Goal: Information Seeking & Learning: Learn about a topic

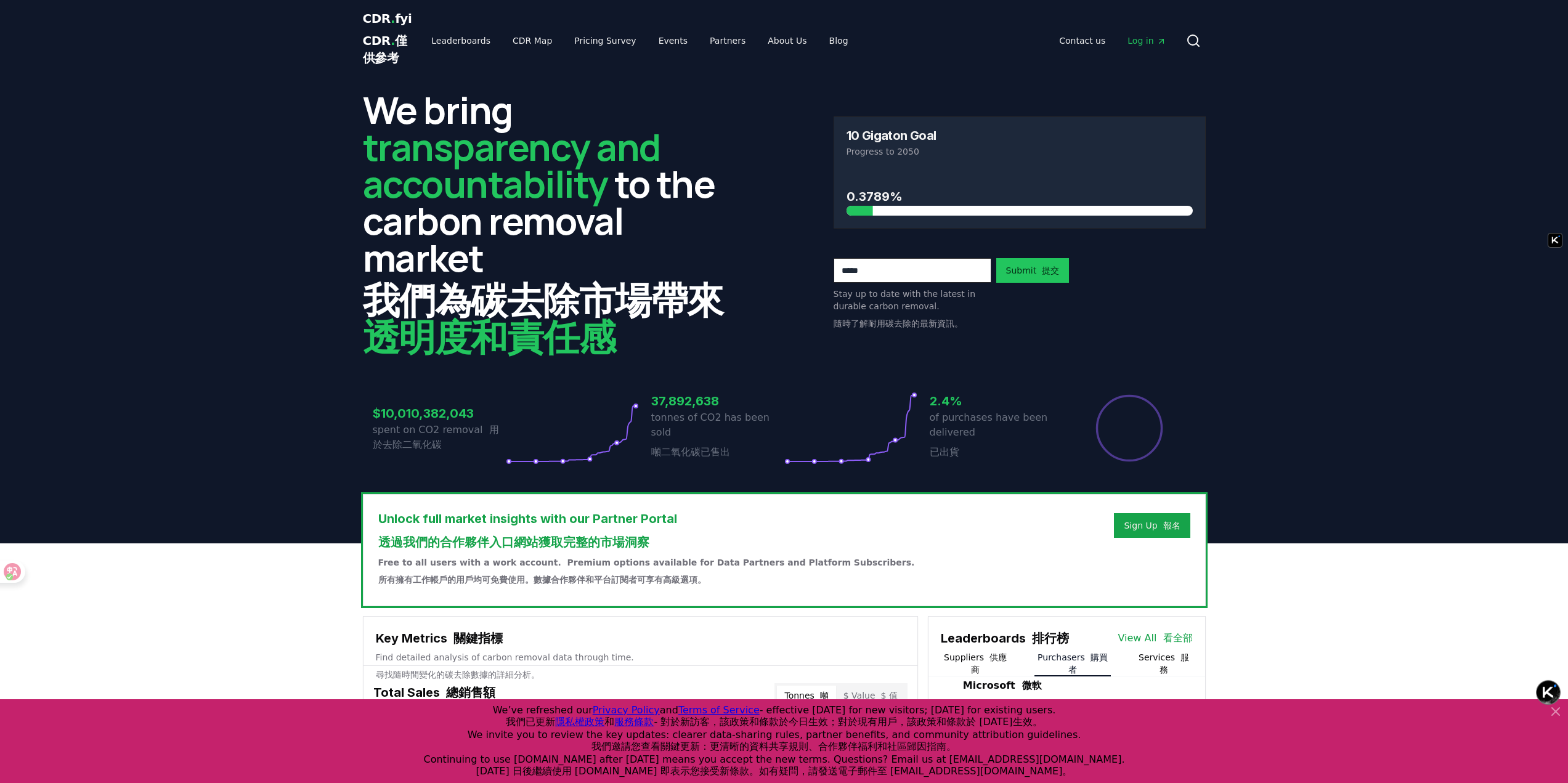
scroll to position [359, 0]
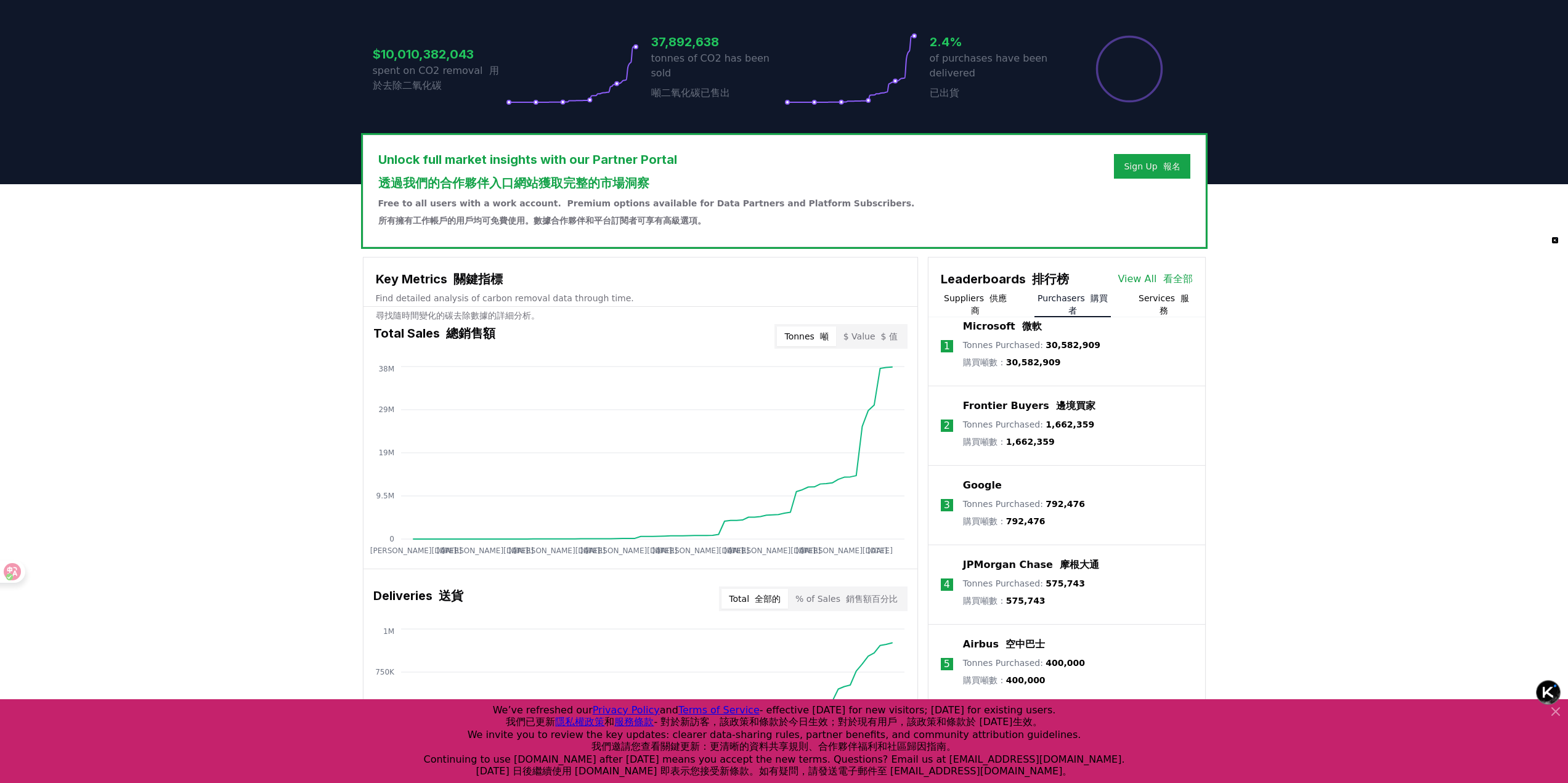
click at [599, 82] on icon at bounding box center [572, 69] width 133 height 73
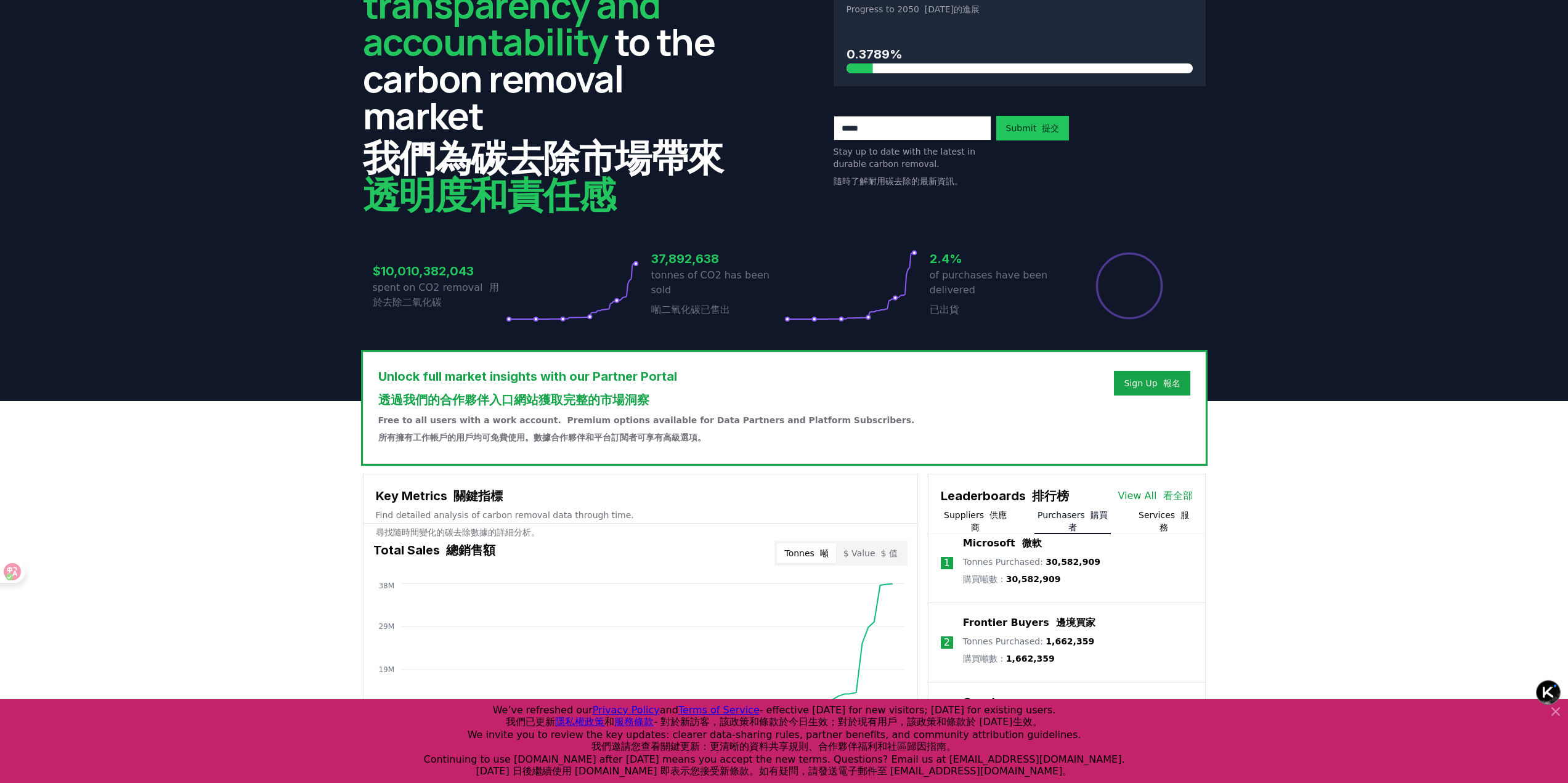
scroll to position [0, 0]
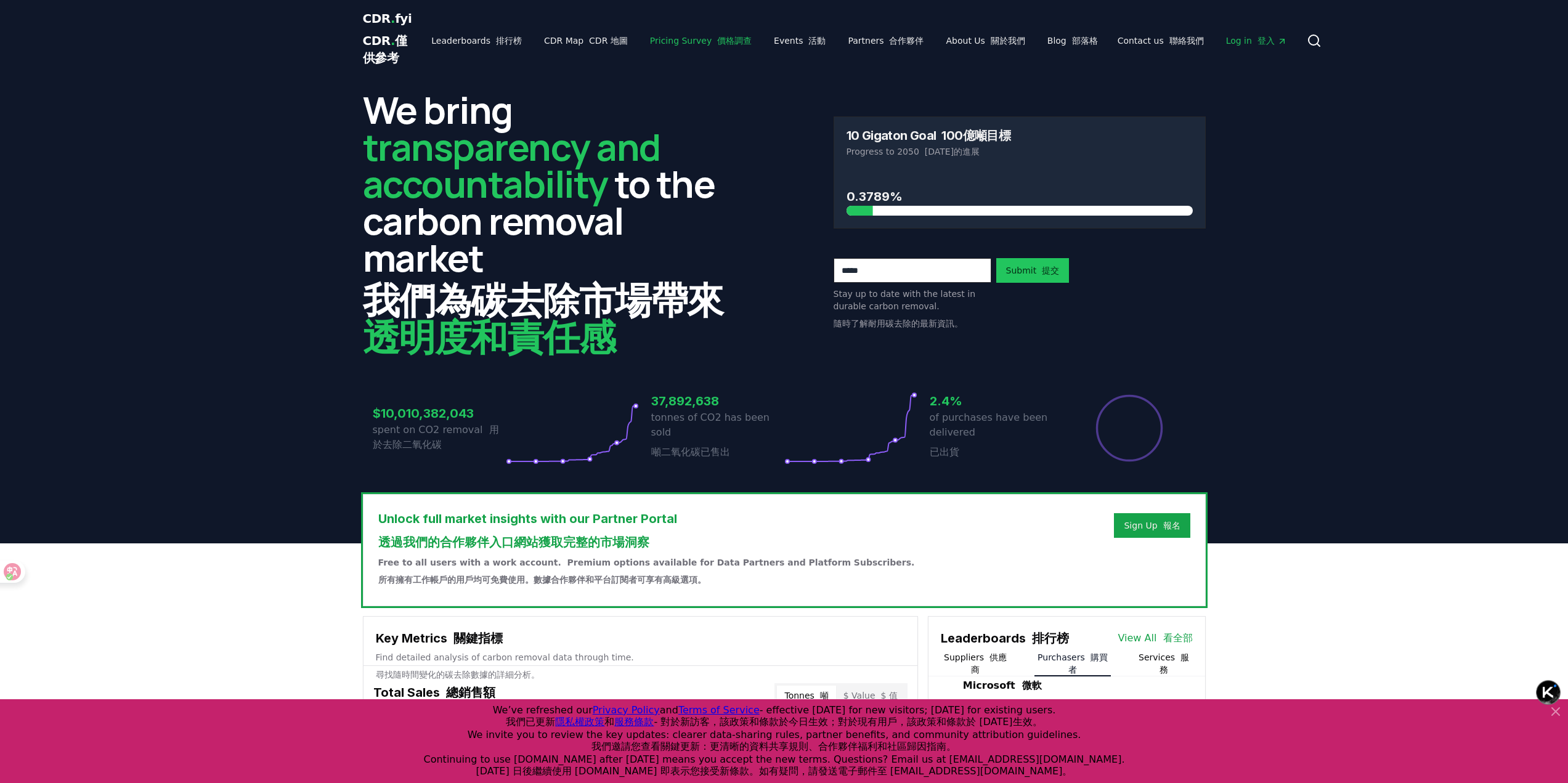
click at [683, 44] on link "Pricing Survey 價格調查" at bounding box center [700, 40] width 121 height 22
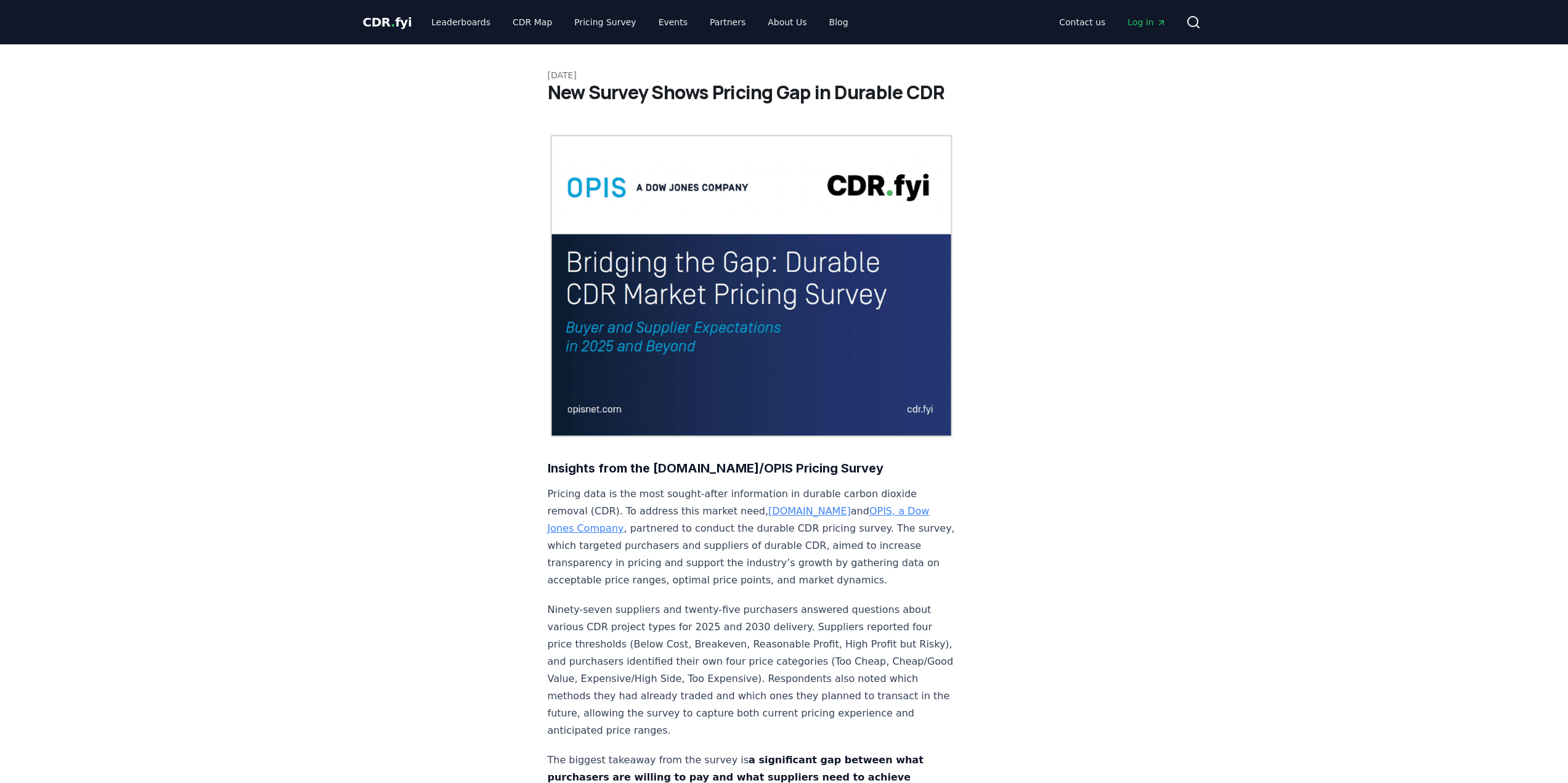
drag, startPoint x: 1569, startPoint y: 163, endPoint x: 1568, endPoint y: 172, distance: 9.1
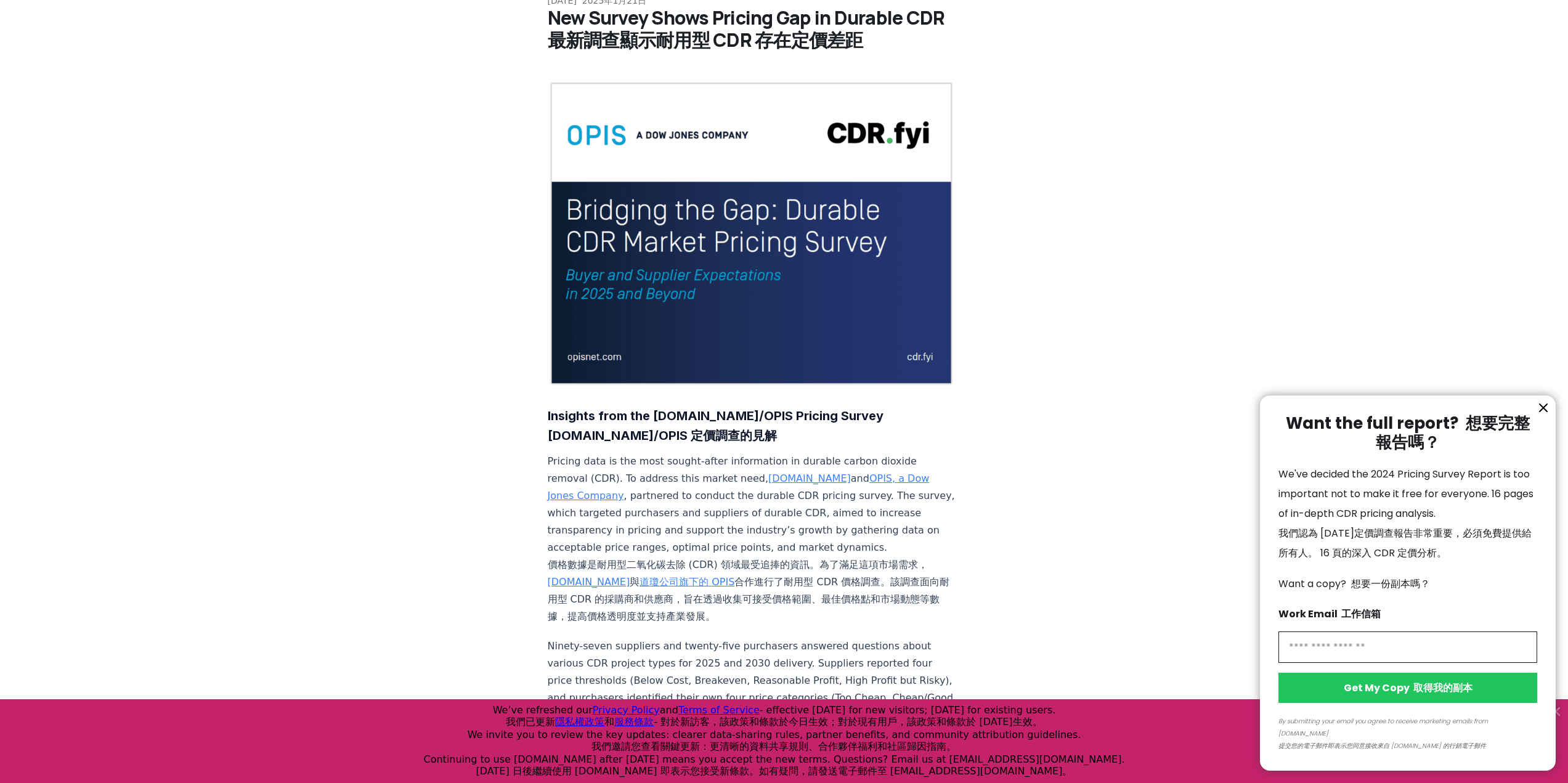
scroll to position [36, 0]
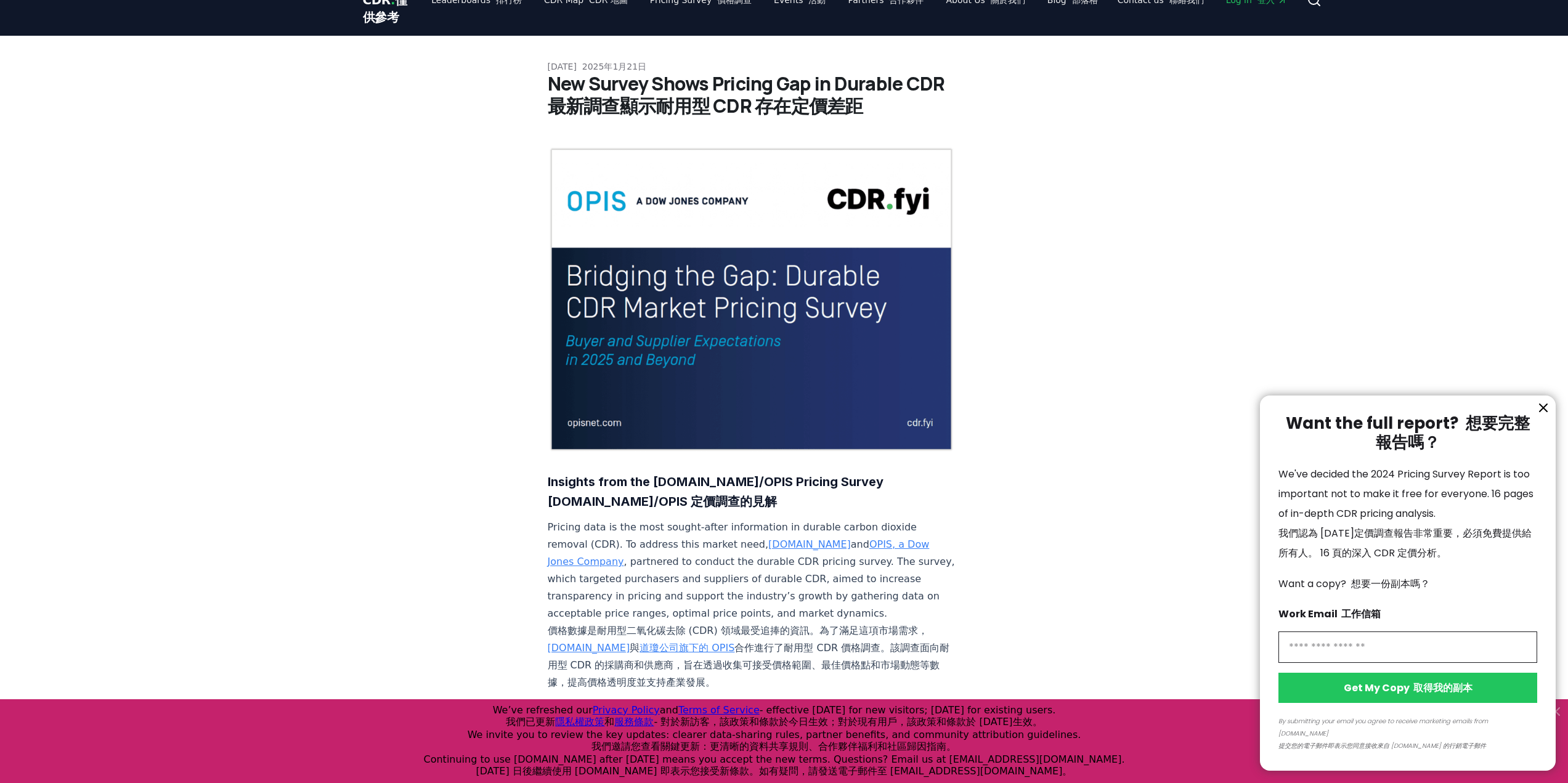
click at [454, 9] on div at bounding box center [784, 391] width 1568 height 783
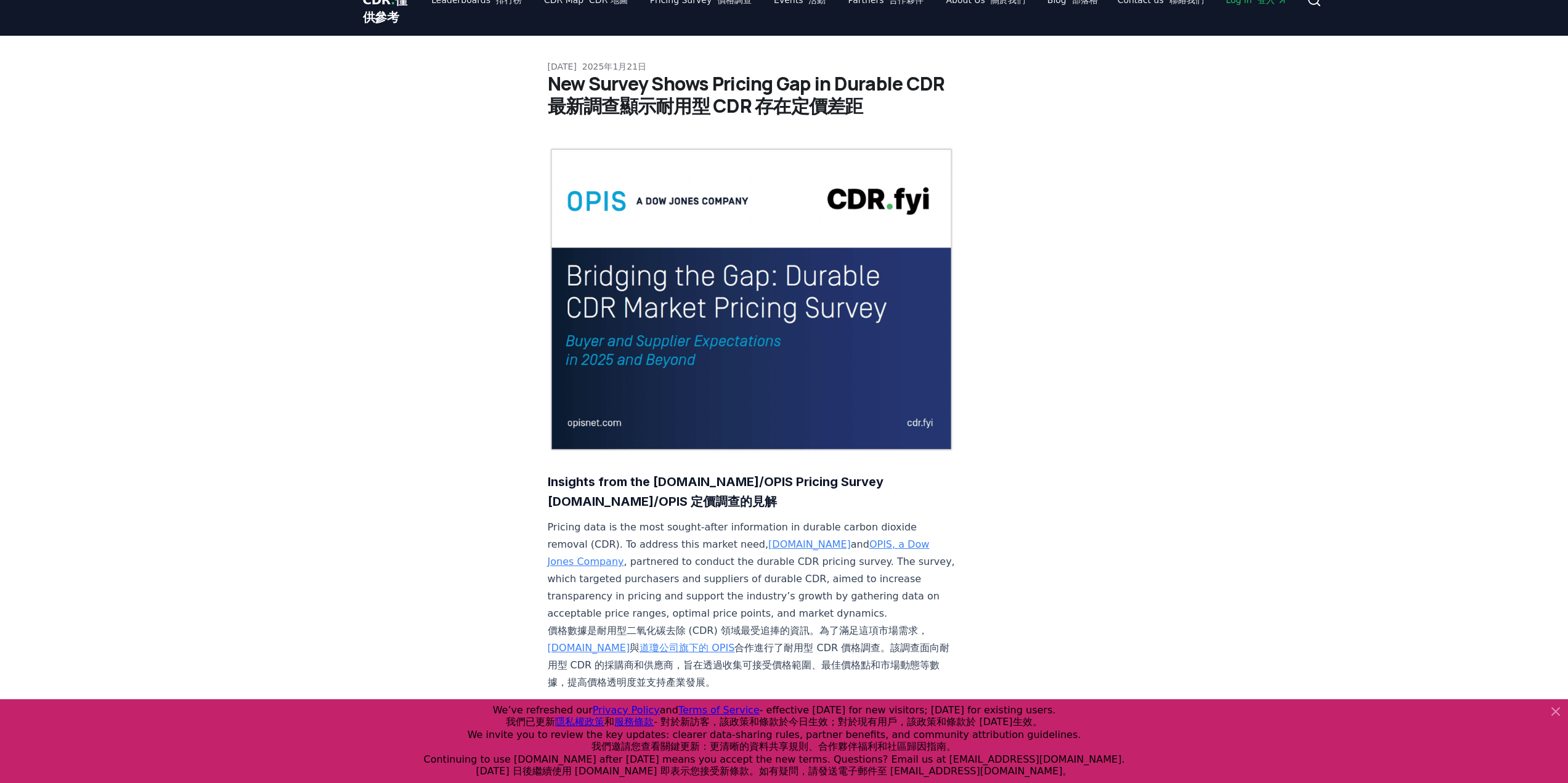
click at [382, 16] on font "CDR . 僅供參考" at bounding box center [385, 9] width 44 height 32
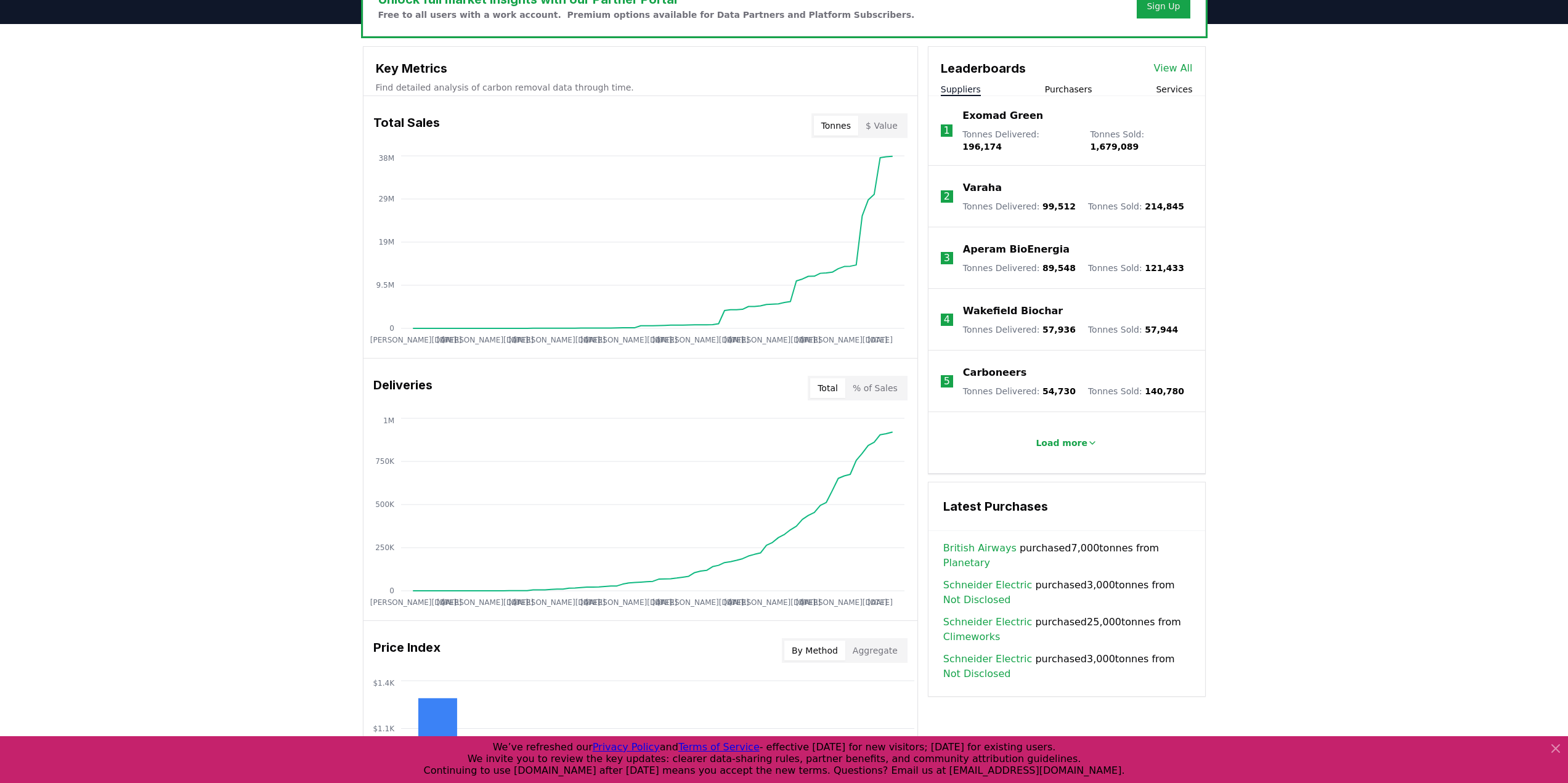
scroll to position [407, 0]
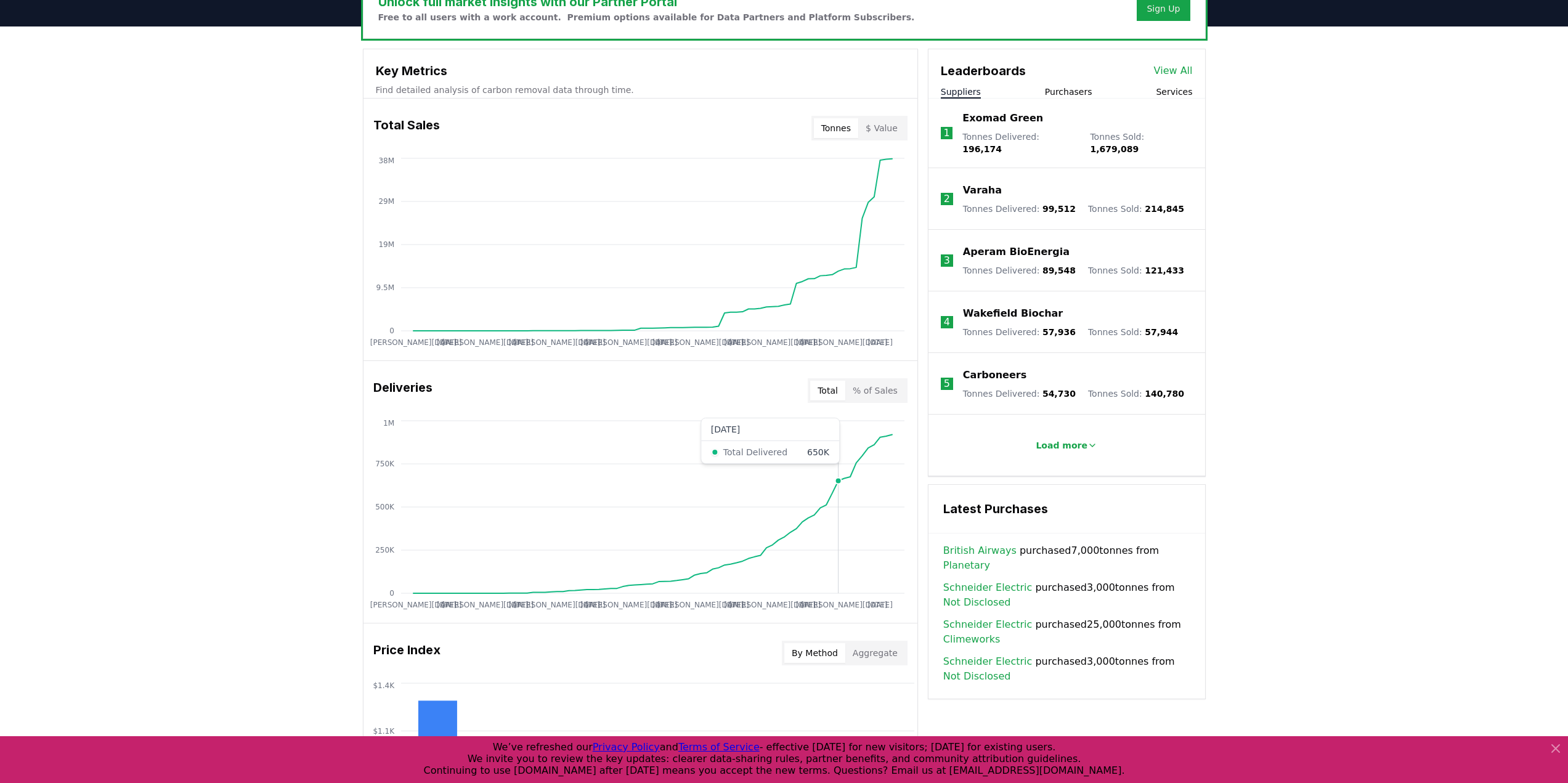
click at [837, 475] on icon "[PERSON_NAME][DATE] [DATE] [PERSON_NAME][DATE] [DATE] [PERSON_NAME][DATE] [DATE…" at bounding box center [635, 516] width 544 height 197
drag, startPoint x: 907, startPoint y: 437, endPoint x: 895, endPoint y: 438, distance: 12.0
click at [906, 437] on icon "[PERSON_NAME][DATE] [DATE] [PERSON_NAME][DATE] [DATE] [PERSON_NAME][DATE] [DATE…" at bounding box center [635, 516] width 544 height 197
click at [894, 438] on circle at bounding box center [892, 434] width 6 height 6
click at [904, 203] on icon "[PERSON_NAME][DATE] [DATE] [PERSON_NAME][DATE] [DATE] [PERSON_NAME][DATE] [DATE…" at bounding box center [635, 253] width 544 height 197
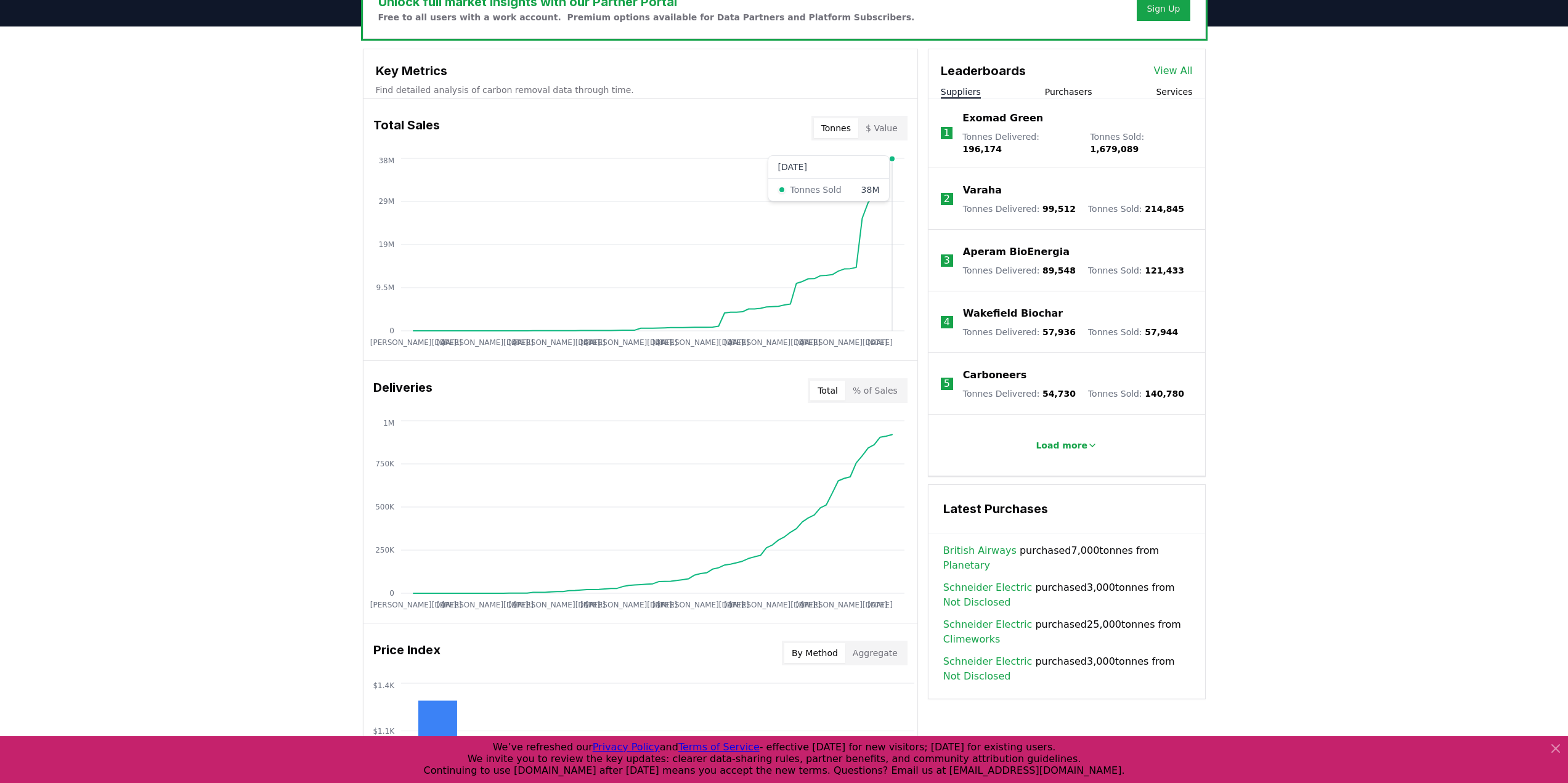
scroll to position [461, 0]
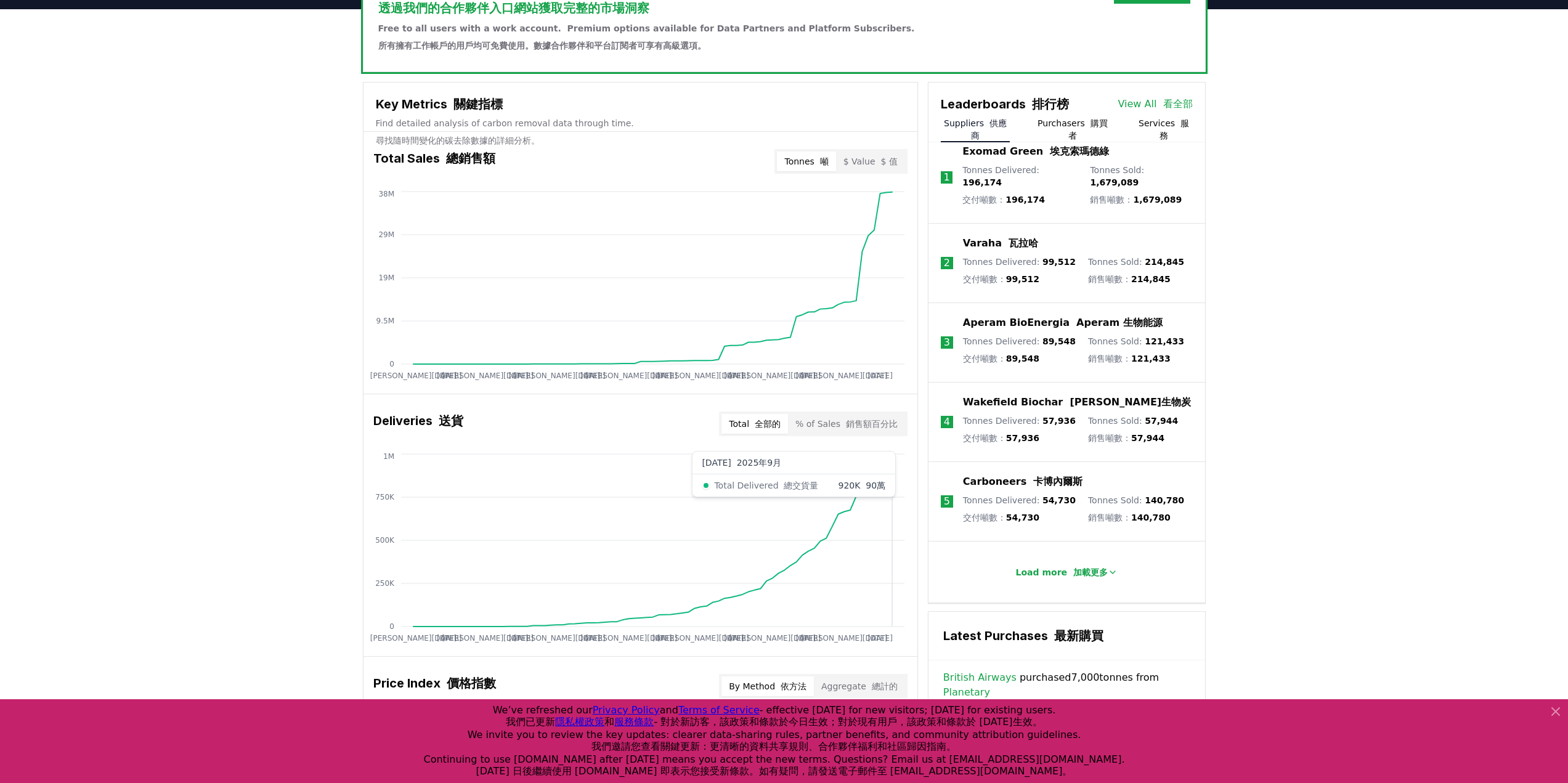
click at [895, 488] on icon "[PERSON_NAME][DATE] [DATE] [PERSON_NAME][DATE] [DATE] [PERSON_NAME][DATE] [DATE…" at bounding box center [635, 550] width 544 height 197
click at [850, 428] on font "銷售額百分比" at bounding box center [872, 424] width 51 height 10
click at [761, 428] on font "全部的" at bounding box center [768, 424] width 26 height 10
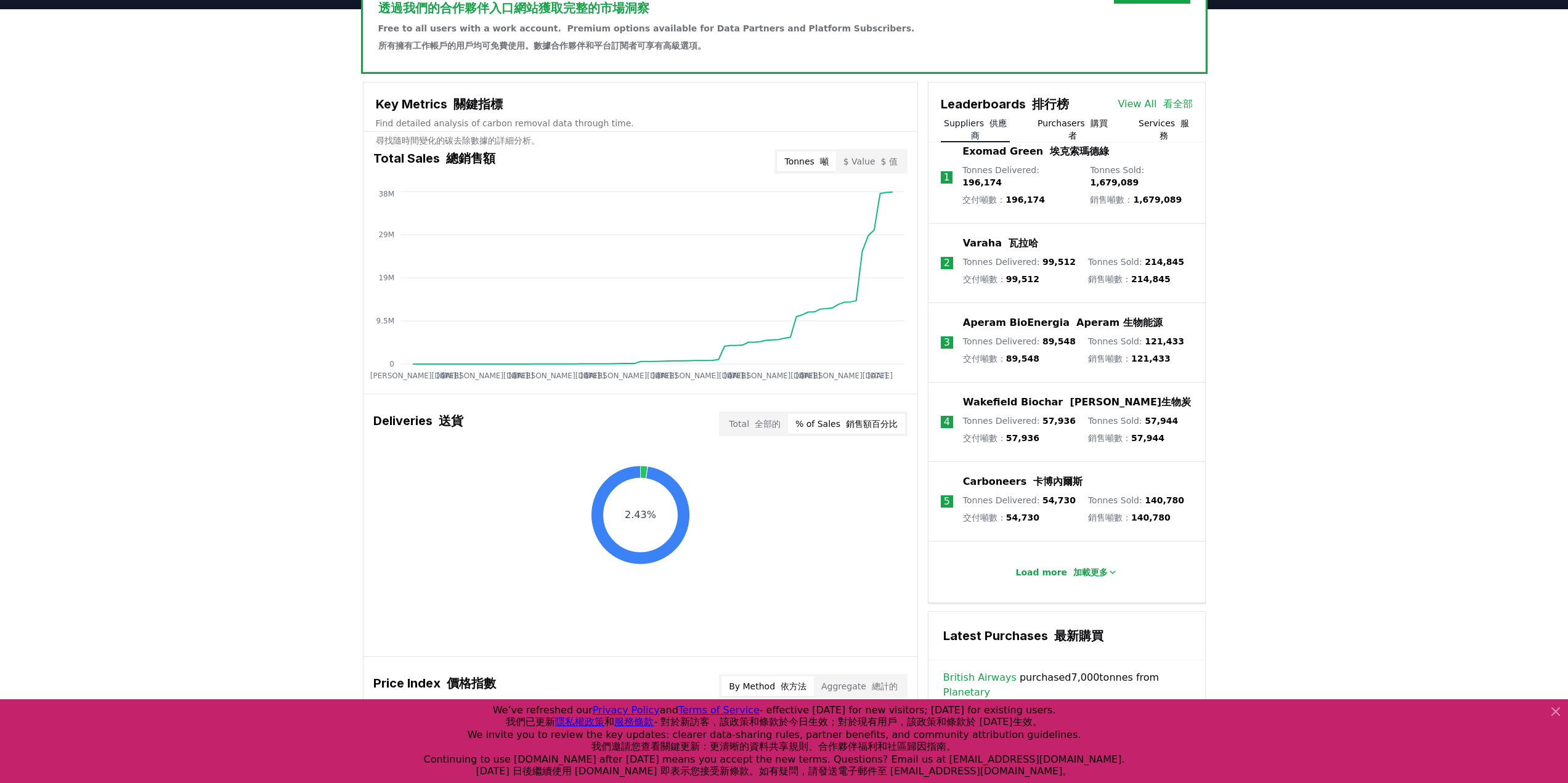
click at [852, 433] on button "% of Sales 銷售額百分比" at bounding box center [846, 424] width 117 height 20
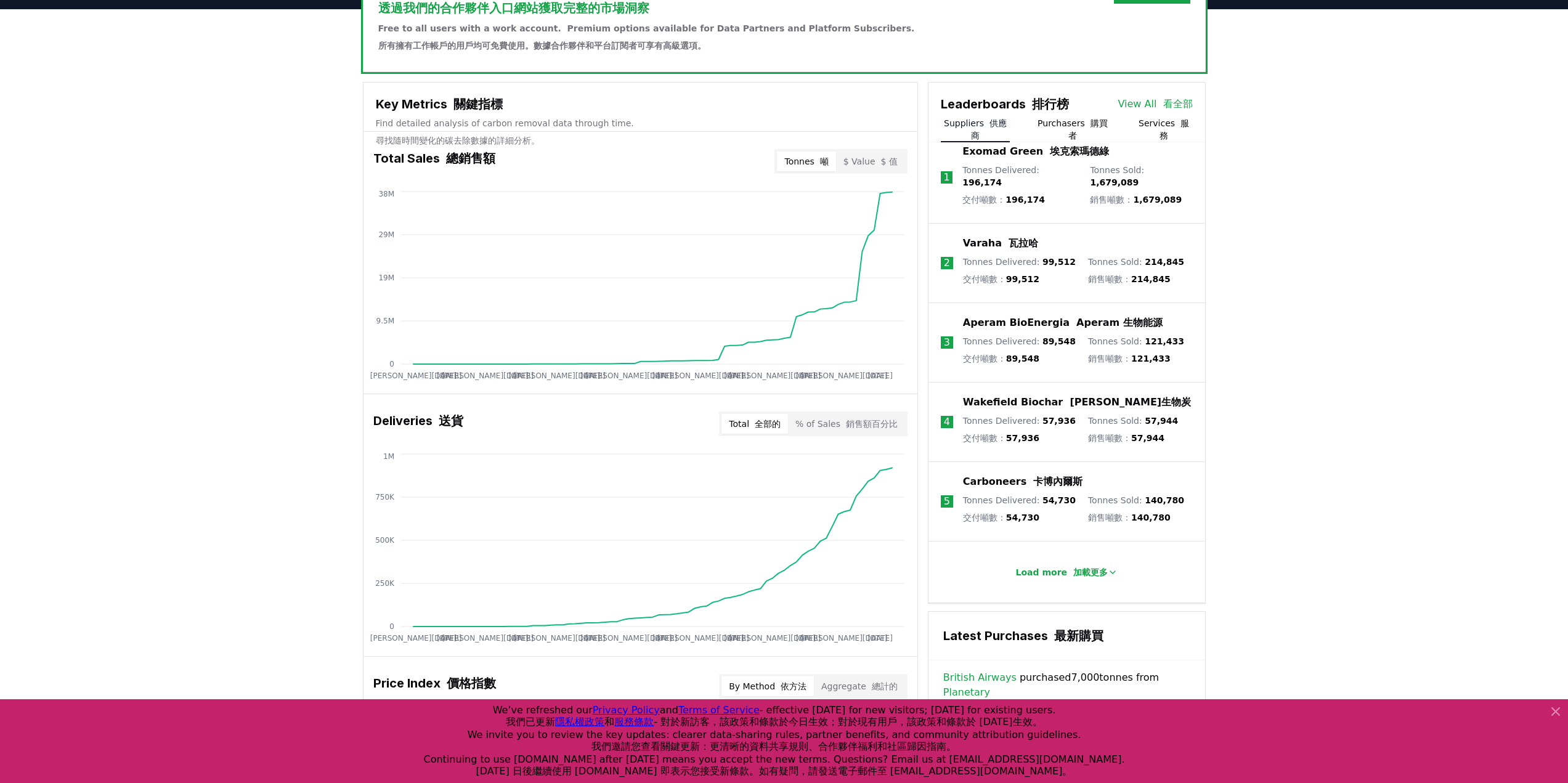
click at [753, 433] on button "Total 全部的" at bounding box center [754, 424] width 66 height 20
click at [888, 166] on font "$ 值" at bounding box center [888, 161] width 16 height 10
click at [820, 166] on font "button" at bounding box center [818, 161] width 6 height 10
click at [866, 171] on button "$ Value $ 值" at bounding box center [870, 161] width 69 height 20
click at [817, 171] on button "Tonnes 噸" at bounding box center [806, 161] width 59 height 20
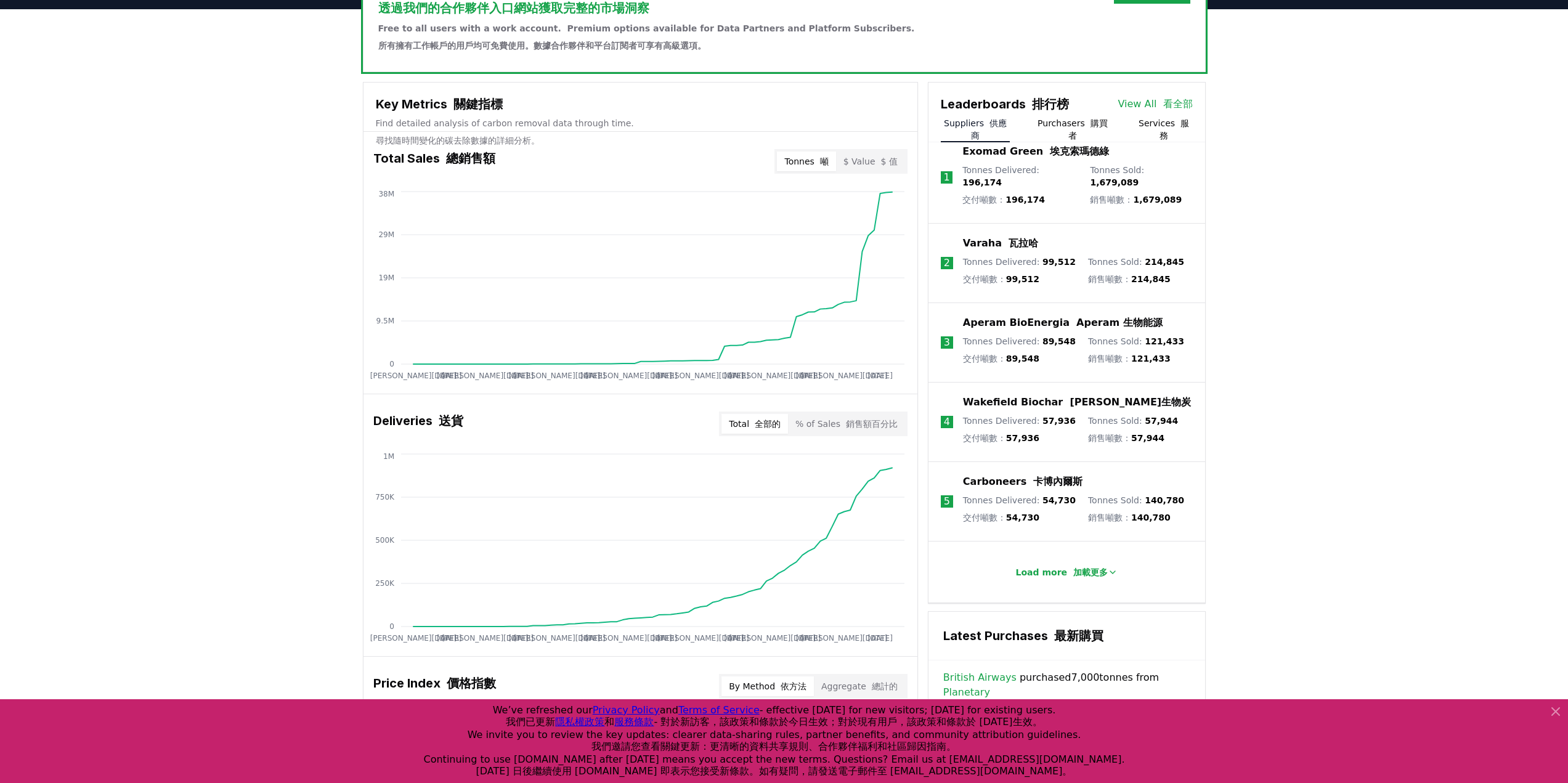
click at [864, 171] on button "$ Value $ 值" at bounding box center [870, 161] width 69 height 20
click at [815, 171] on button "Tonnes 噸" at bounding box center [806, 161] width 59 height 20
click at [870, 171] on button "$ Value $ 值" at bounding box center [870, 161] width 69 height 20
click at [808, 171] on button "Tonnes 噸" at bounding box center [806, 161] width 59 height 20
click at [893, 166] on font "$ 值" at bounding box center [888, 161] width 16 height 10
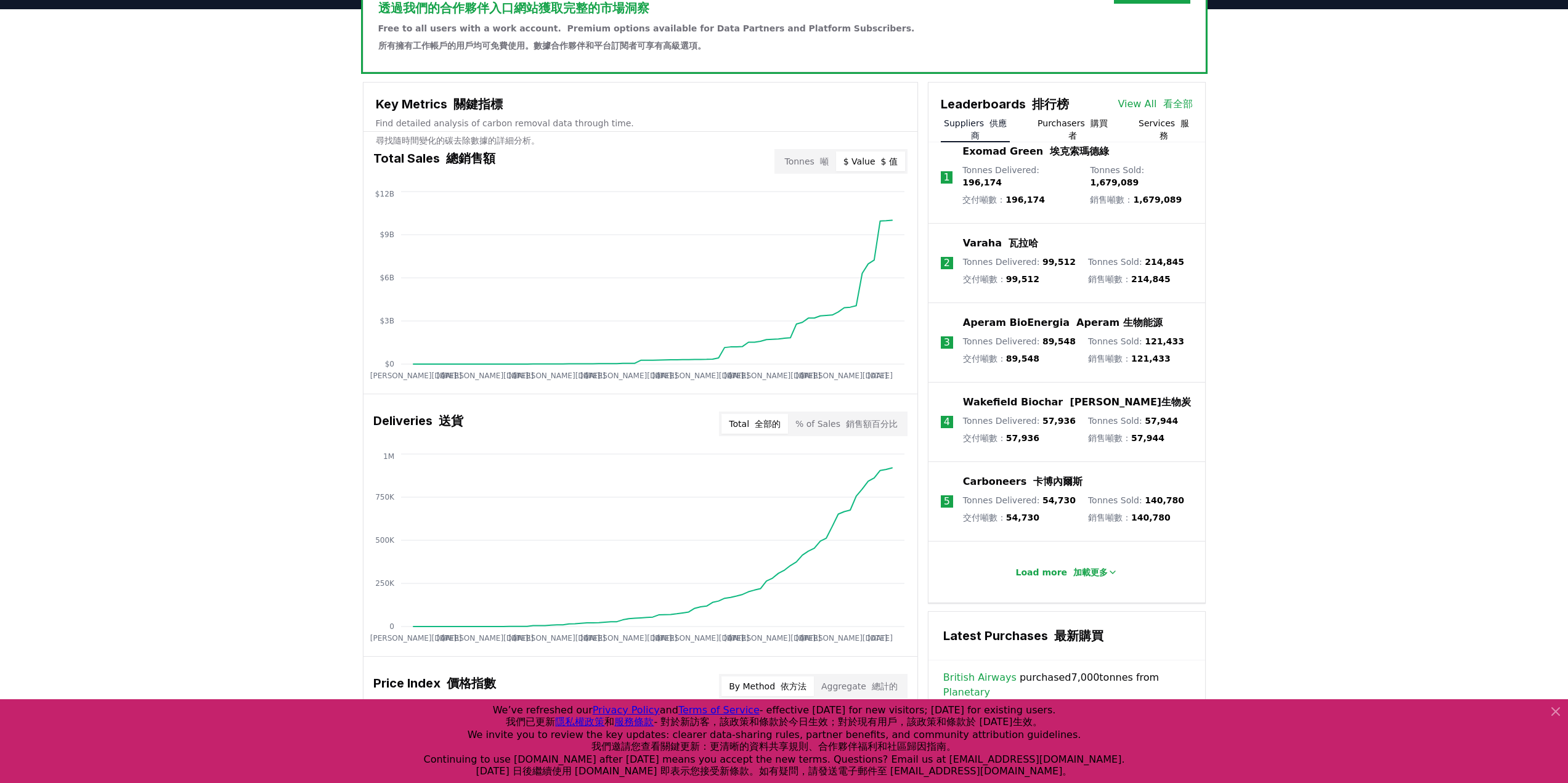
click at [819, 166] on font "button" at bounding box center [818, 161] width 6 height 10
click at [871, 171] on button "$ Value $ 值" at bounding box center [870, 161] width 69 height 20
click at [820, 166] on font "button" at bounding box center [818, 161] width 6 height 10
click at [878, 166] on font "button" at bounding box center [878, 161] width 6 height 10
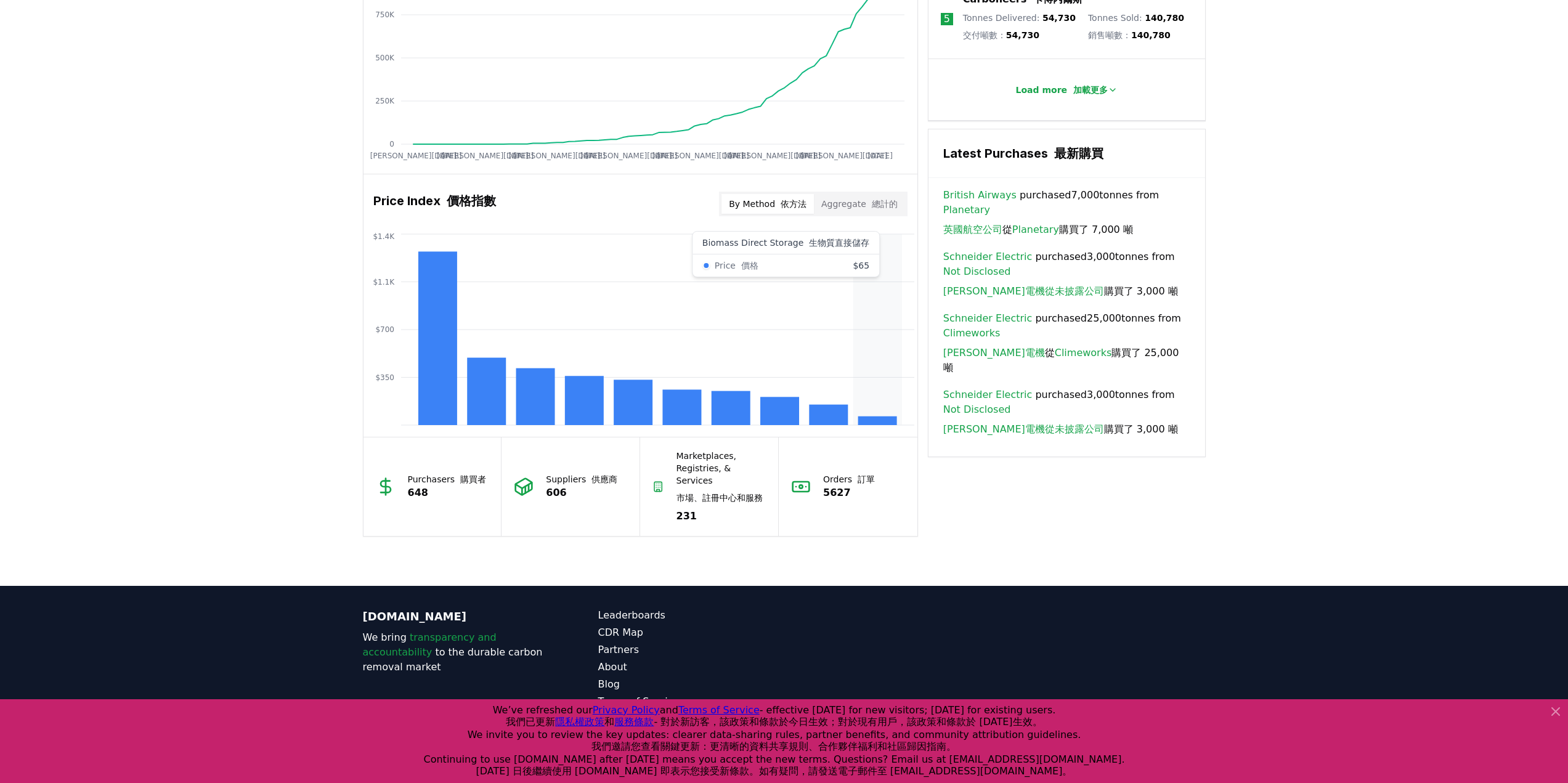
click at [900, 428] on icon "$350 $700 $1.1K $1.4K" at bounding box center [640, 330] width 554 height 197
click at [894, 396] on icon "$350 $700 $1.1K $1.4K" at bounding box center [640, 330] width 554 height 197
click at [866, 213] on button "Aggregate 總計的" at bounding box center [860, 204] width 91 height 20
click at [801, 208] on font "依方法" at bounding box center [793, 204] width 26 height 10
click at [830, 335] on icon "$350 $700 $1.1K $1.4K" at bounding box center [640, 330] width 554 height 197
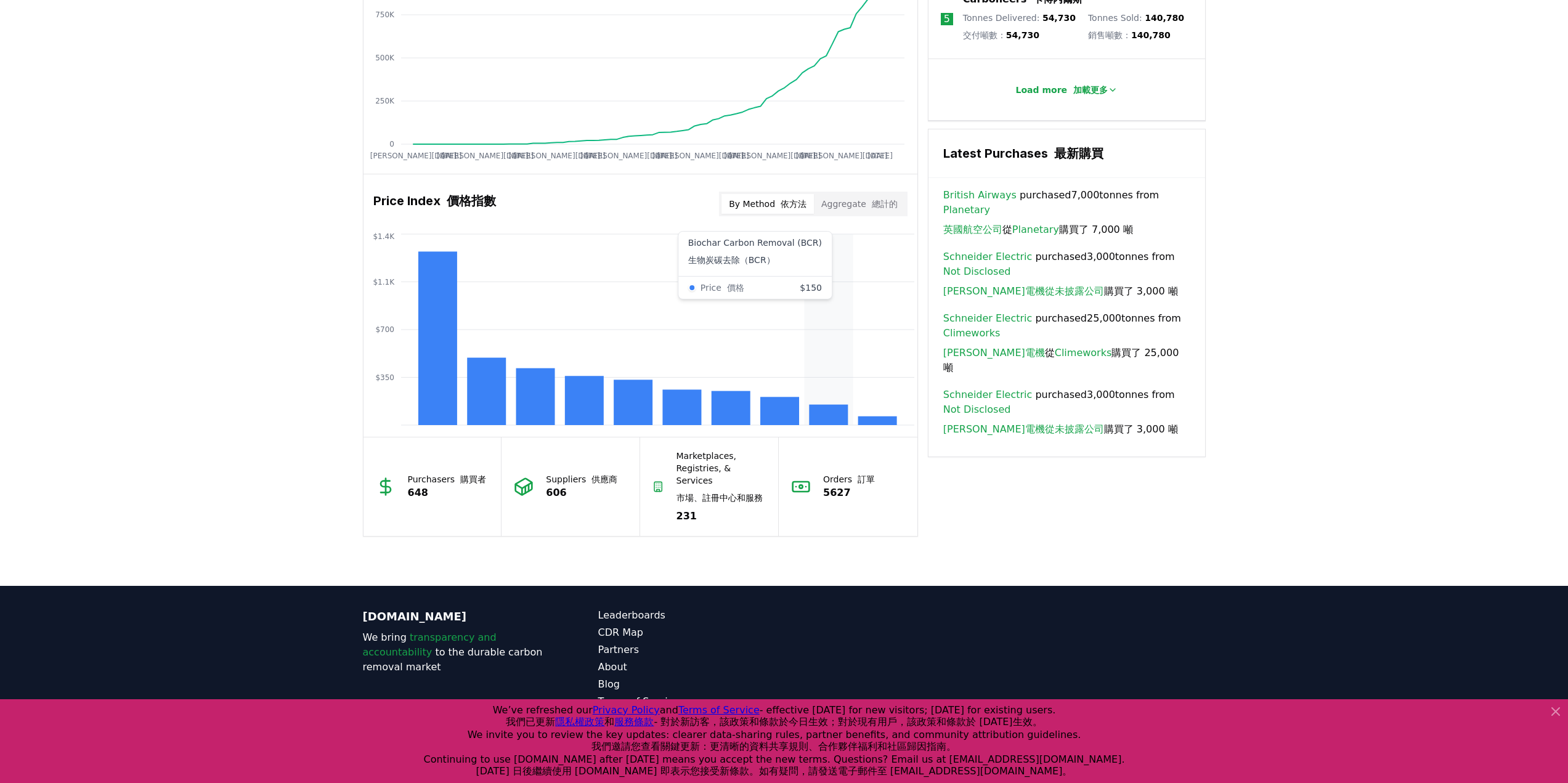
click at [830, 335] on icon "$350 $700 $1.1K $1.4K" at bounding box center [640, 330] width 554 height 197
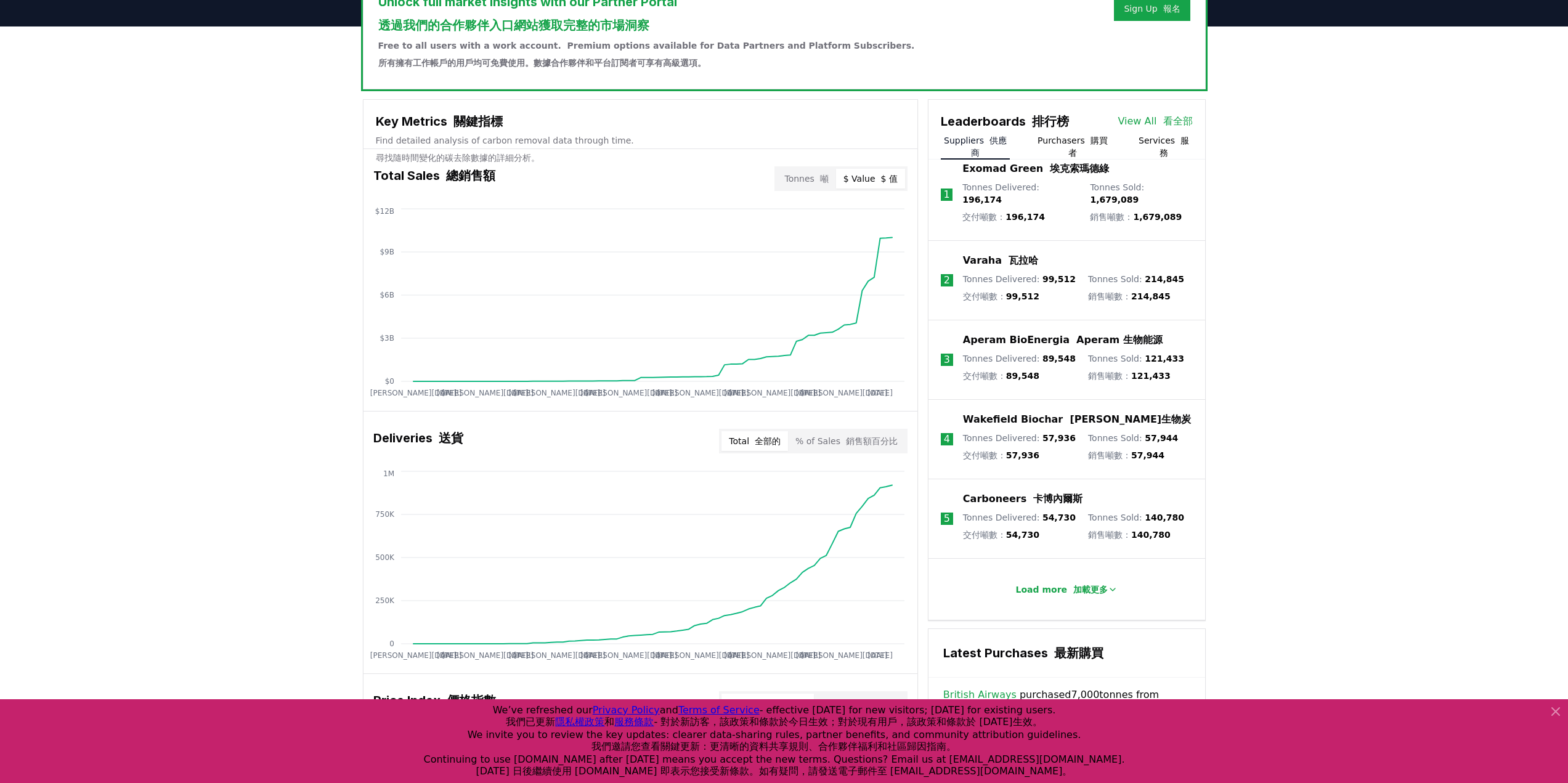
scroll to position [454, 0]
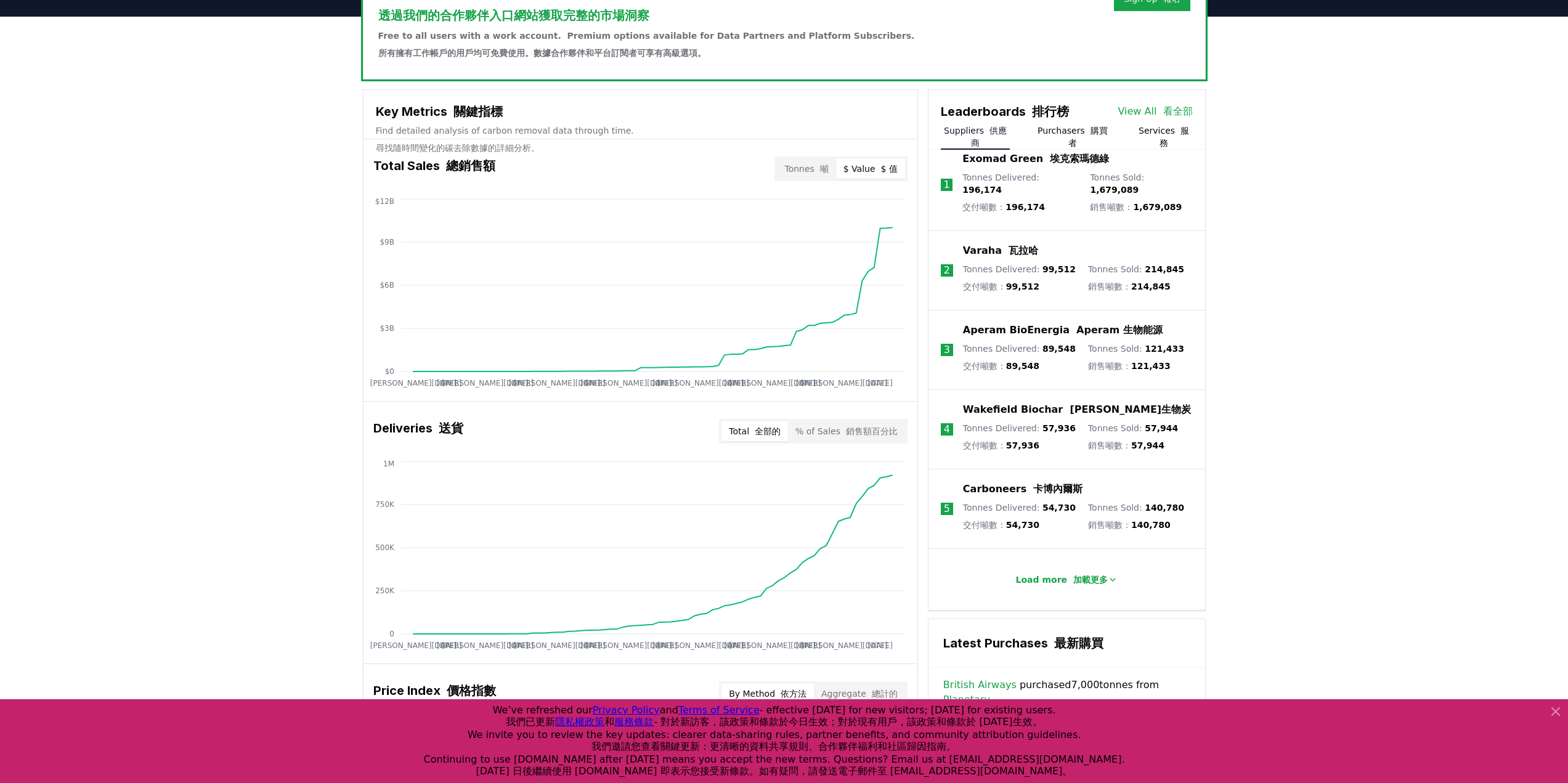
click at [820, 173] on font "button" at bounding box center [818, 168] width 6 height 10
click at [955, 256] on li "2 Varaha 瓦拉哈 Tonnes Delivered : 99,512 交付噸數： 99,512 Tonnes Sold : 214,845 銷售噸數：…" at bounding box center [1066, 271] width 276 height 79
click at [878, 173] on font "button" at bounding box center [878, 168] width 6 height 10
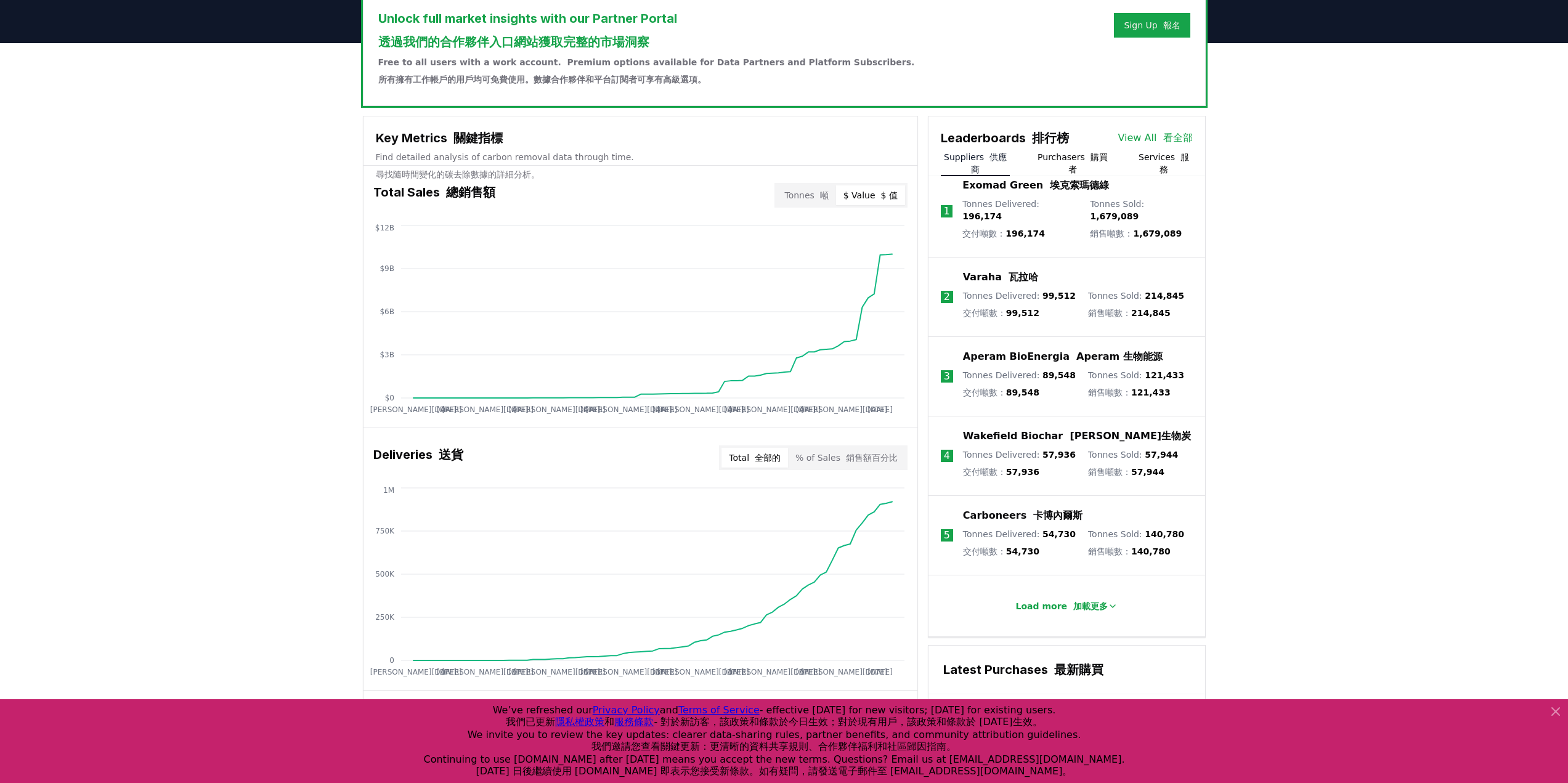
scroll to position [420, 0]
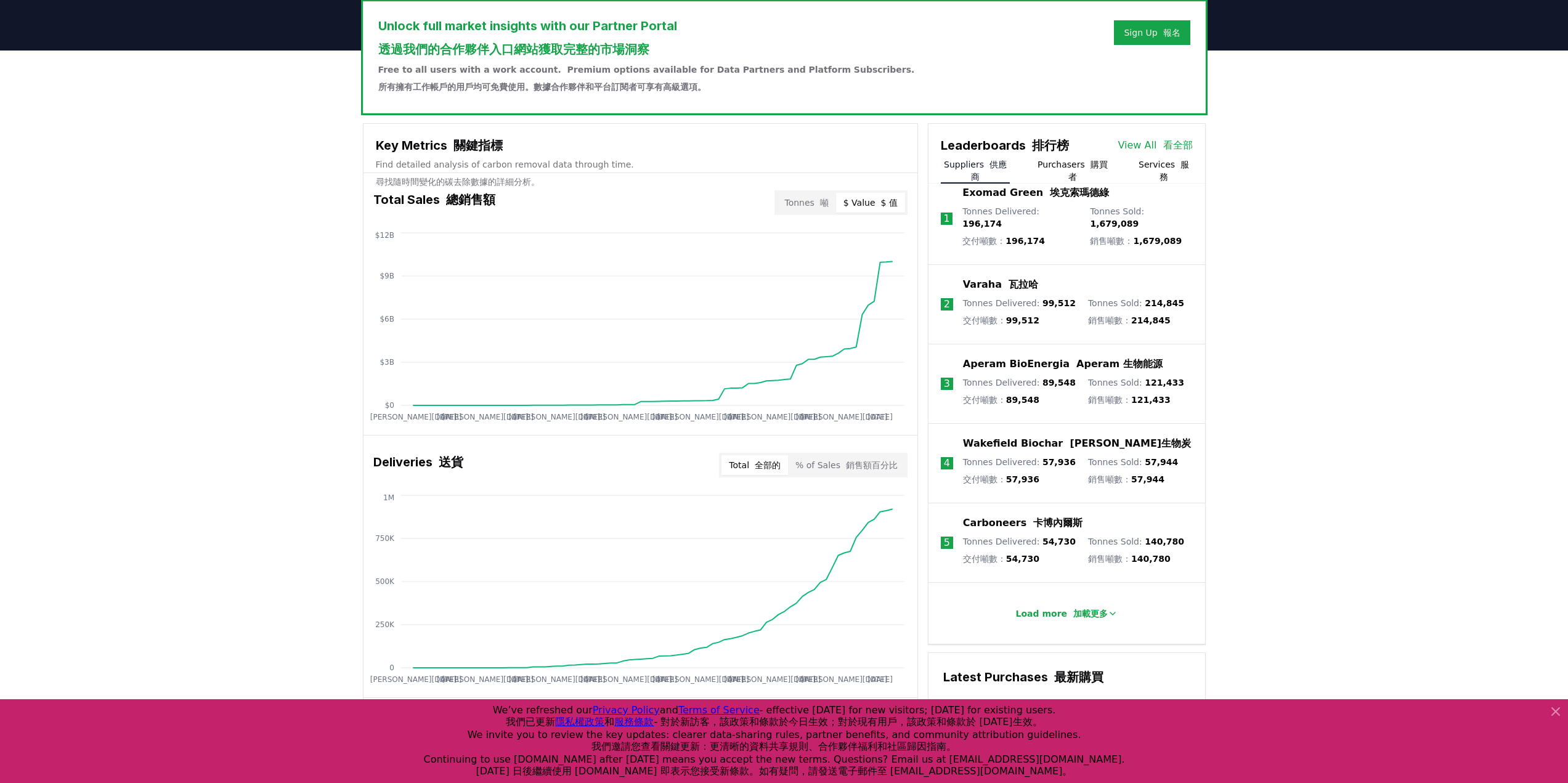
click at [1077, 183] on button "Purchasers 購買者" at bounding box center [1072, 171] width 76 height 25
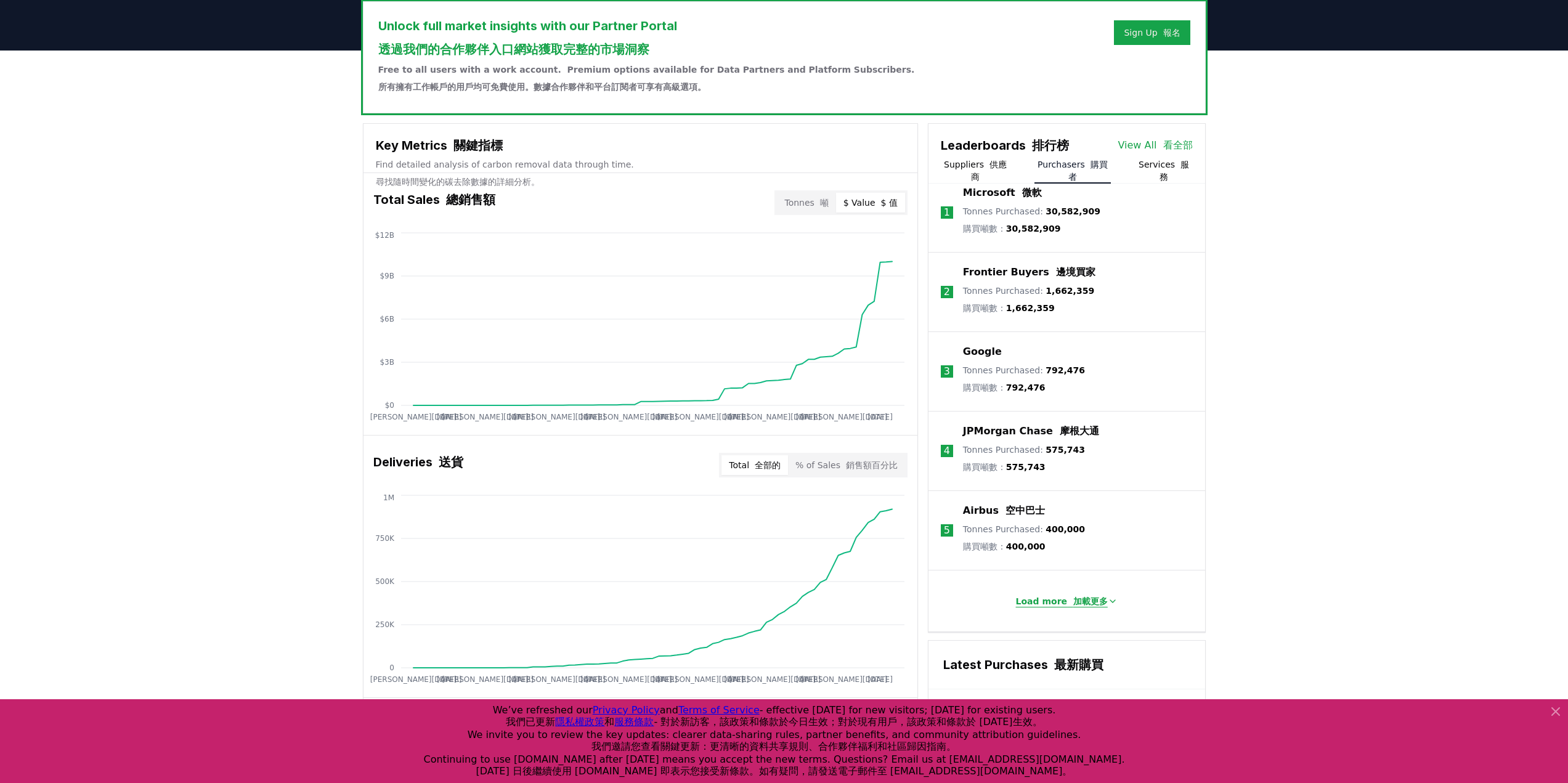
click at [1080, 610] on button "Load more 加載更多" at bounding box center [1067, 601] width 121 height 25
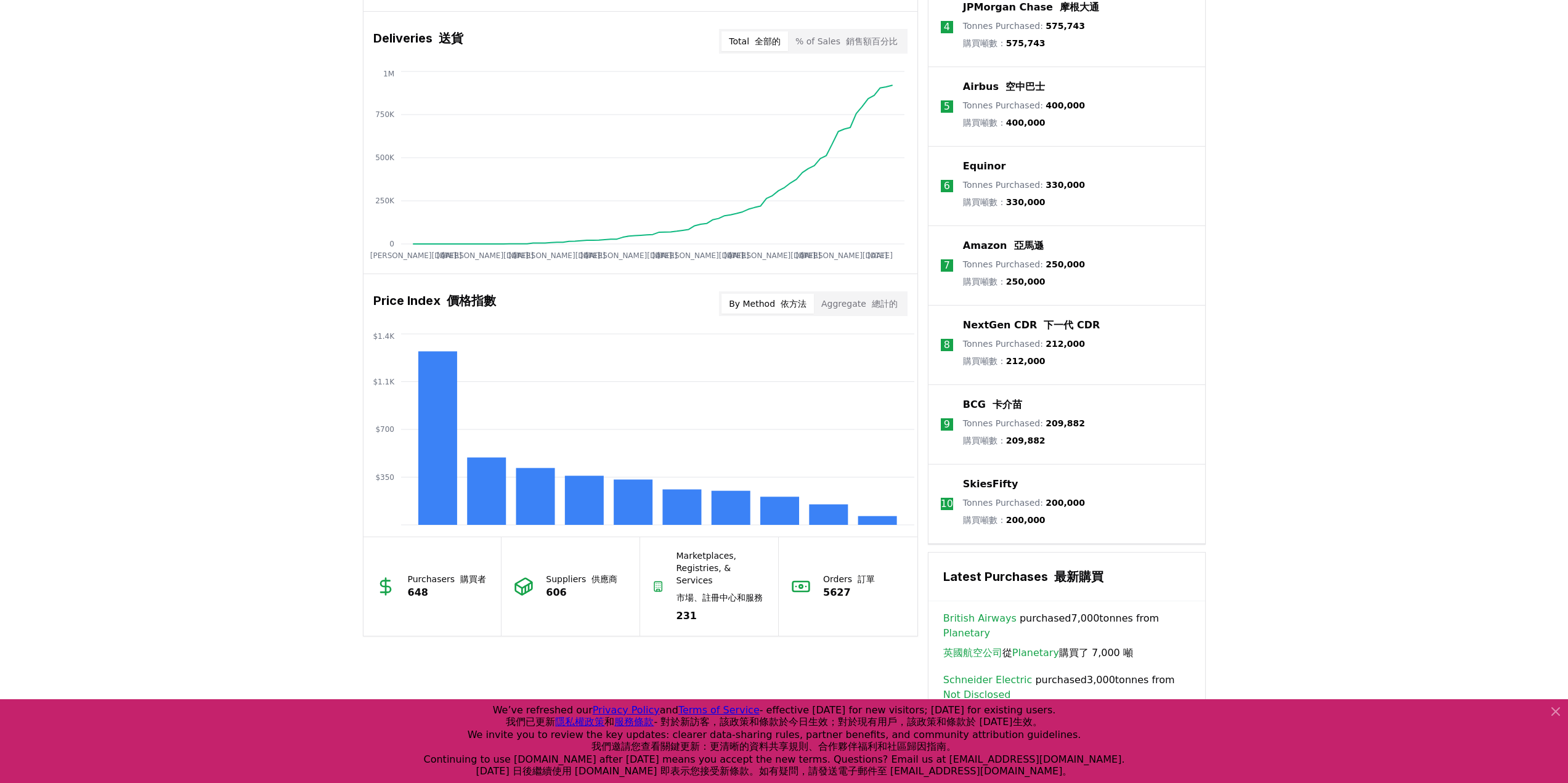
scroll to position [850, 0]
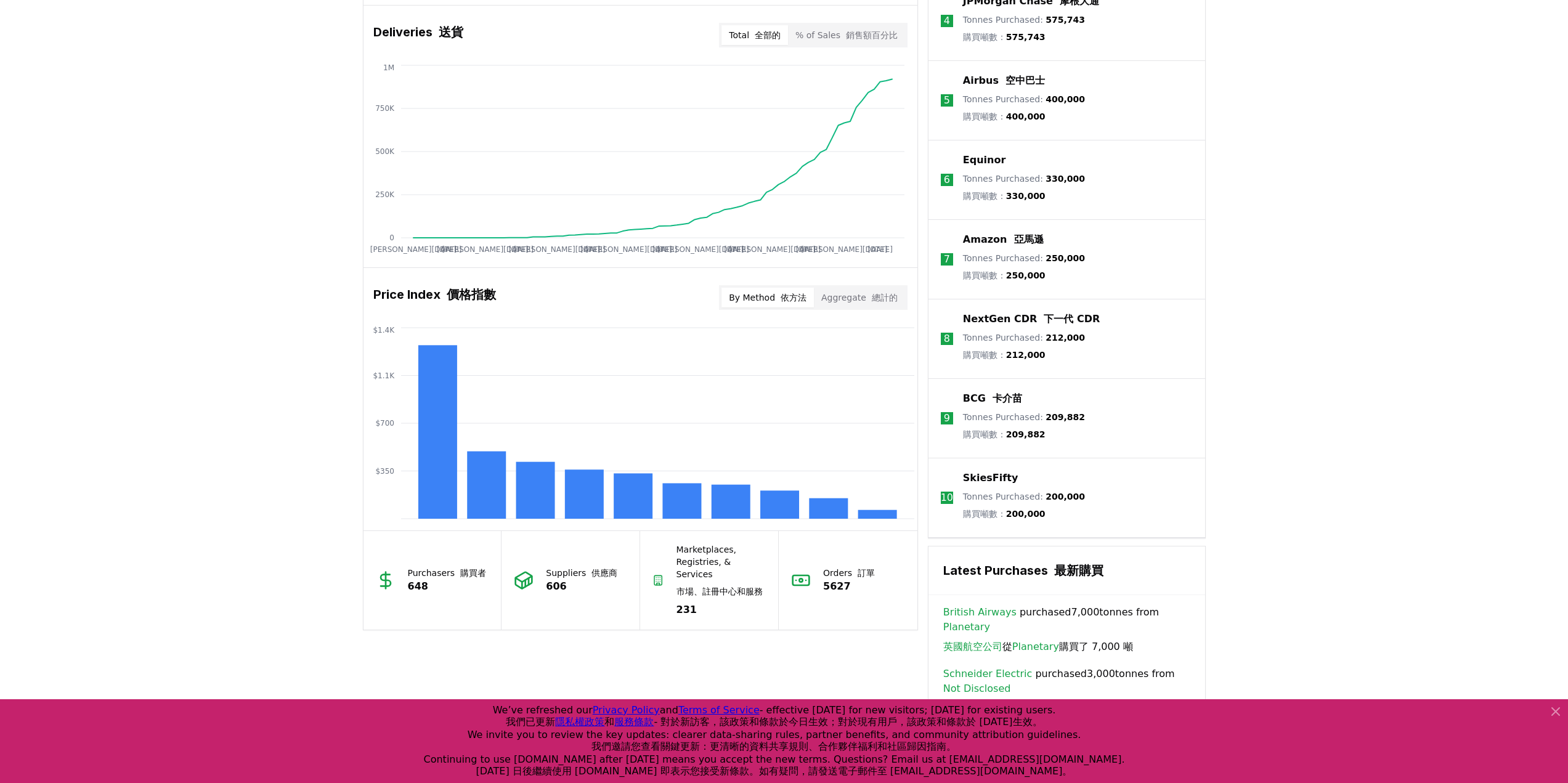
click at [1271, 432] on div "Unlock full market insights with our Partner Portal 透過我們的合作夥伴入口網站獲取完整的市場洞察 Free…" at bounding box center [784, 272] width 1568 height 1303
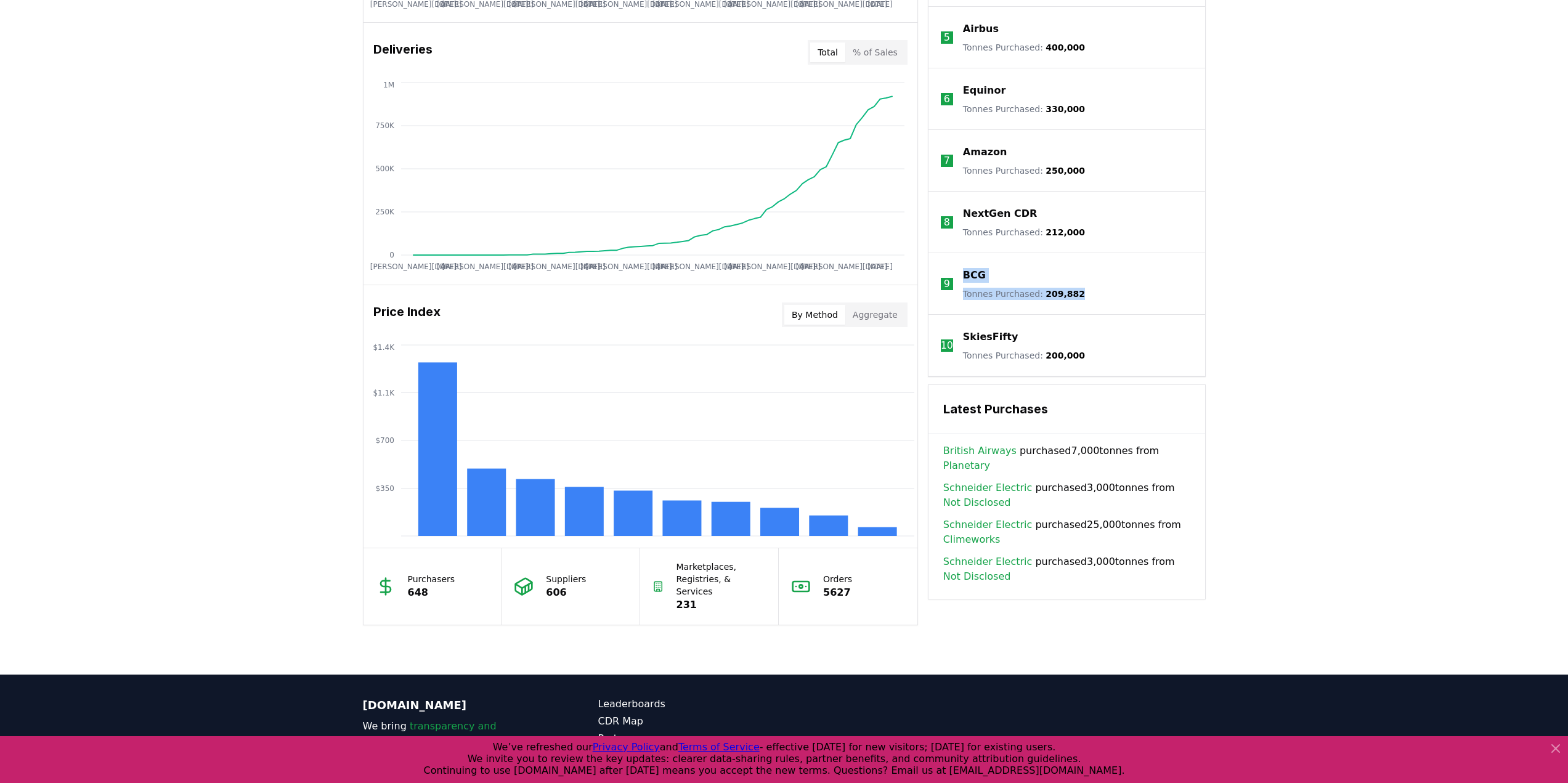
drag, startPoint x: 1094, startPoint y: 304, endPoint x: 958, endPoint y: 273, distance: 139.5
click at [958, 273] on li "9 BCG Tonnes Purchased : 209,882" at bounding box center [1066, 284] width 276 height 61
click at [1350, 335] on div "Unlock full market insights with our Partner Portal Free to all users with a wo…" at bounding box center [784, 181] width 1568 height 986
